Goal: Check status: Check status

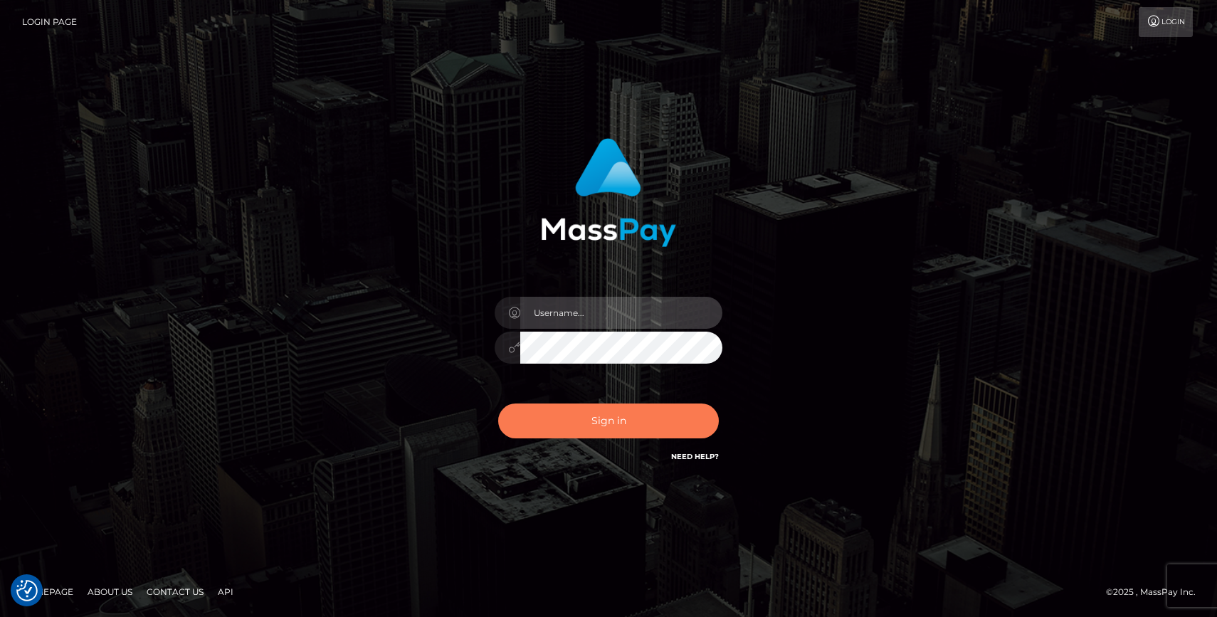
type input "grace.rush"
click at [581, 416] on button "Sign in" at bounding box center [608, 420] width 221 height 35
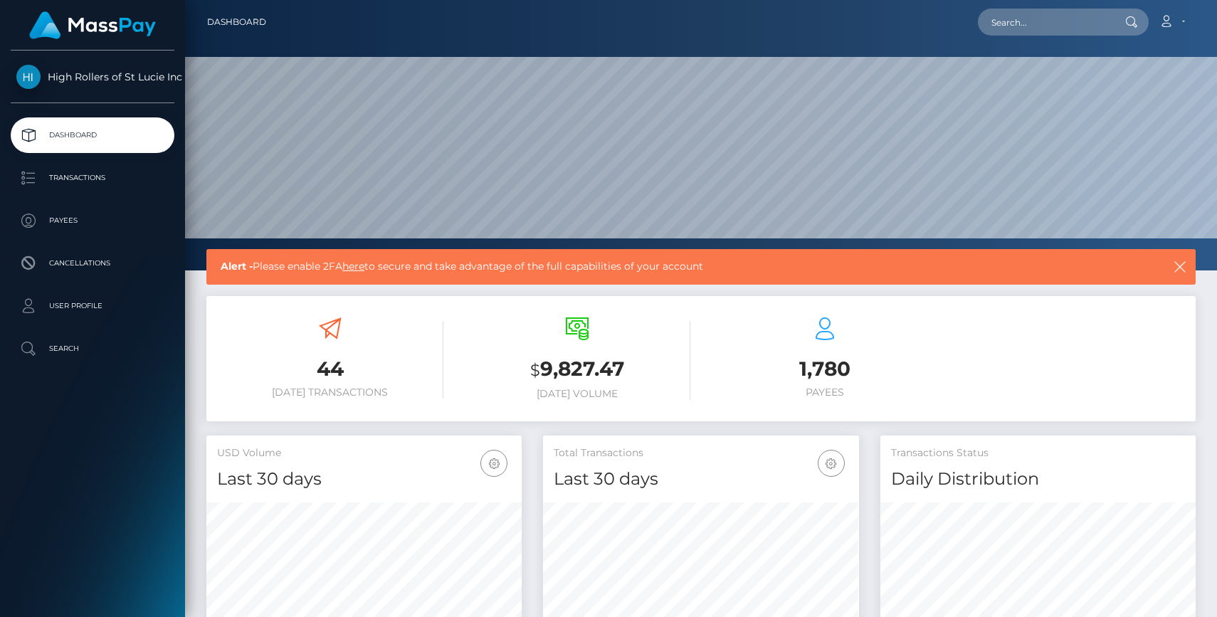
scroll to position [252, 315]
click at [140, 176] on p "Transactions" at bounding box center [92, 177] width 152 height 21
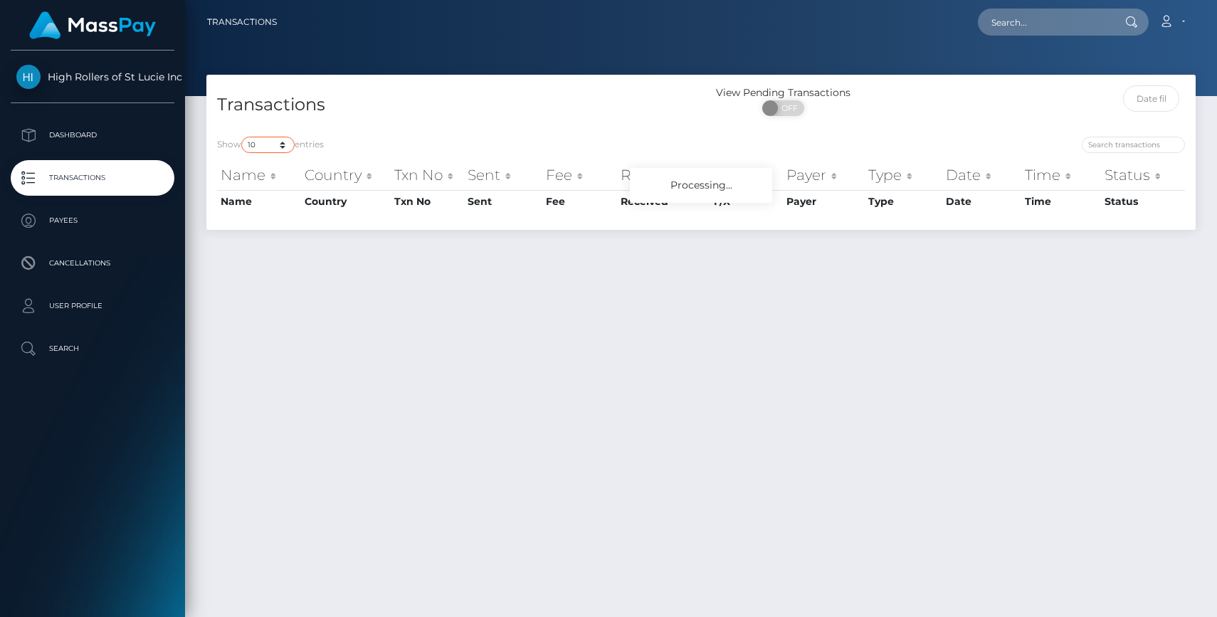
click at [277, 148] on select "10 25 50 100 250 500 1,000 3,500" at bounding box center [267, 145] width 53 height 16
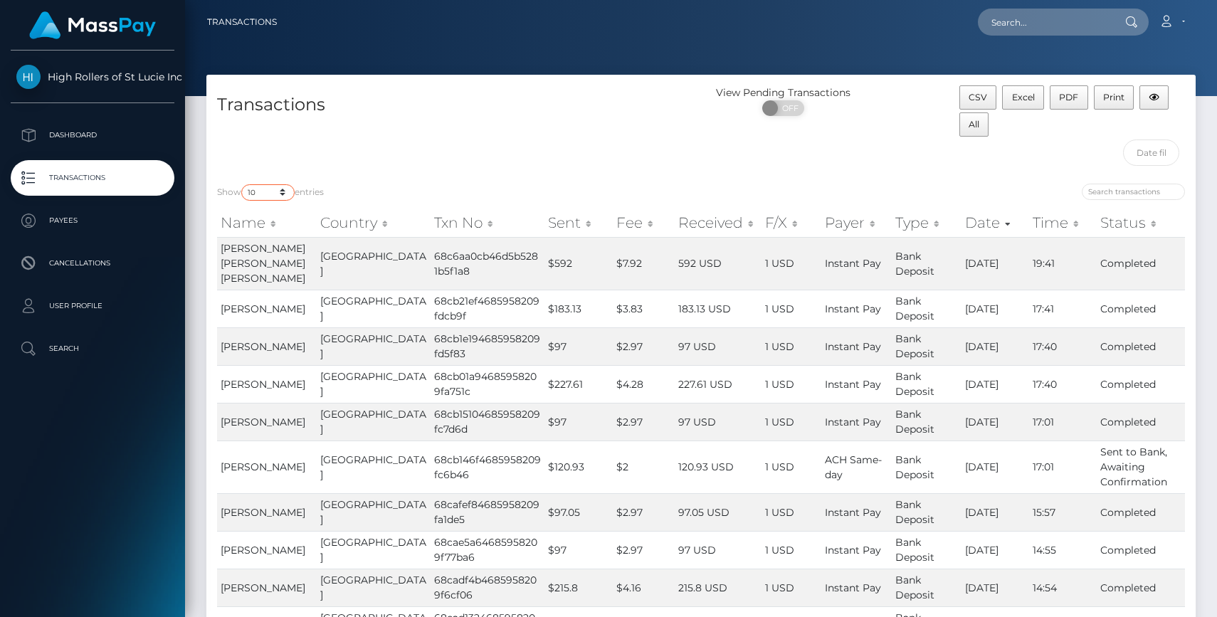
select select "3500"
click at [243, 184] on select "10 25 50 100 250 500 1,000 3,500" at bounding box center [267, 192] width 53 height 16
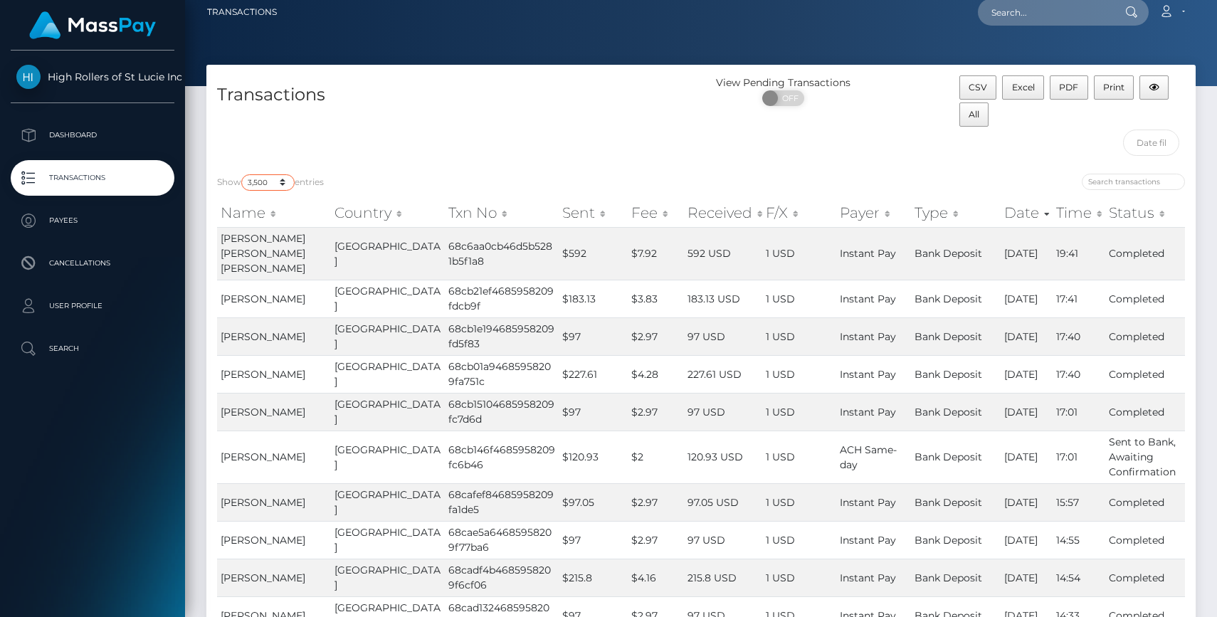
scroll to position [16, 0]
